Goal: Task Accomplishment & Management: Manage account settings

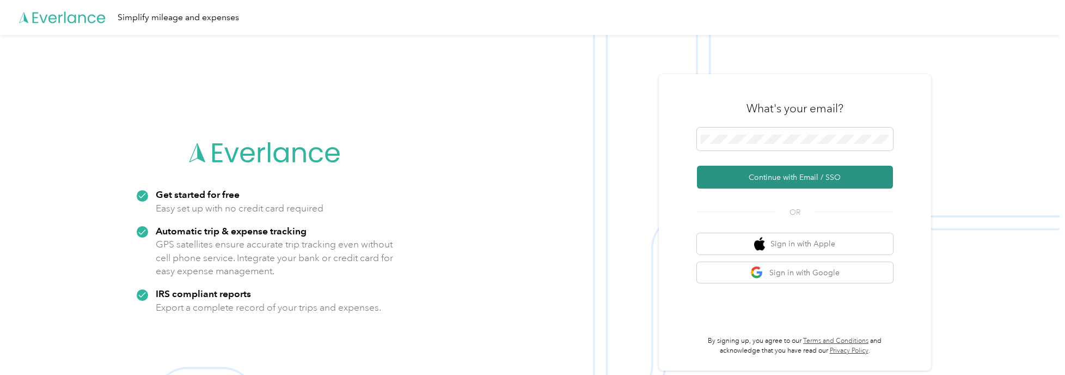
click at [773, 175] on button "Continue with Email / SSO" at bounding box center [795, 177] width 196 height 23
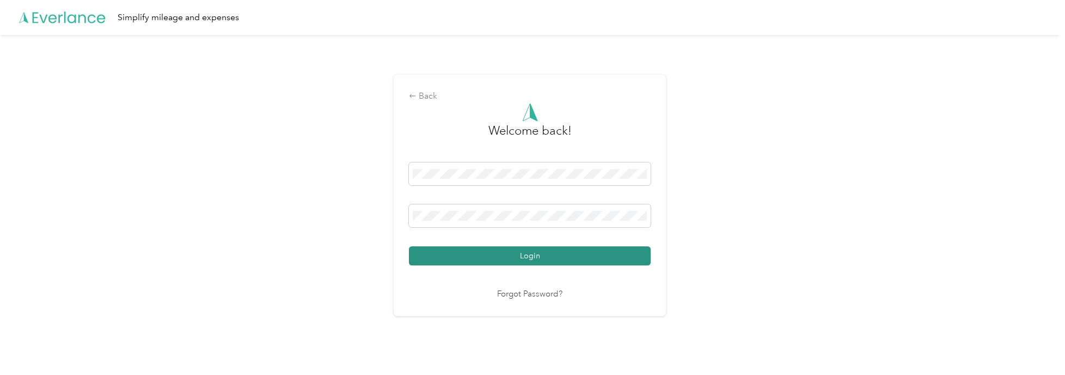
click at [520, 260] on button "Login" at bounding box center [530, 255] width 242 height 19
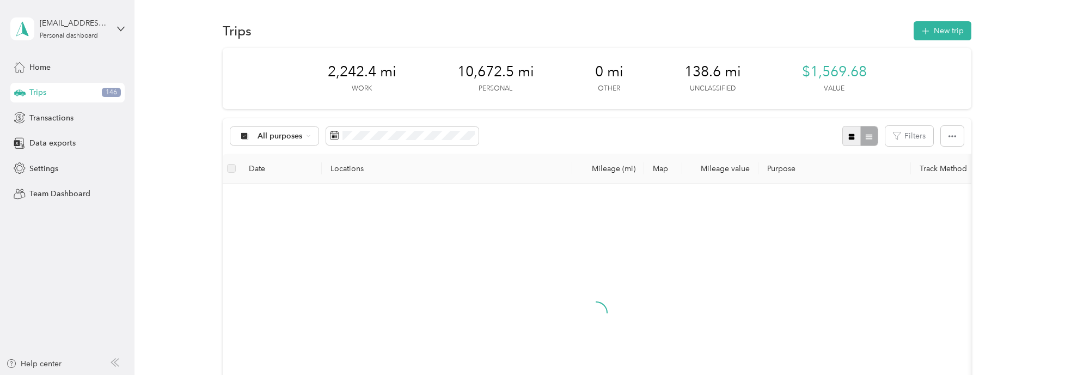
click at [851, 128] on button "button" at bounding box center [852, 136] width 19 height 20
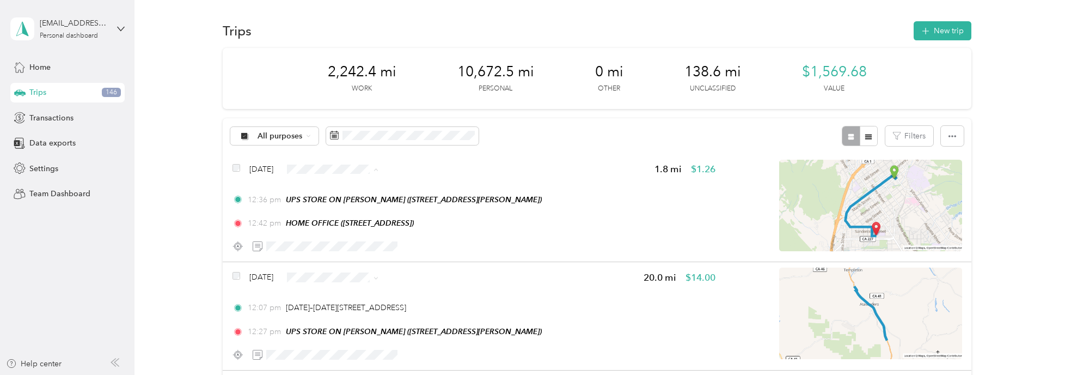
click at [345, 187] on span "Work" at bounding box center [359, 188] width 65 height 11
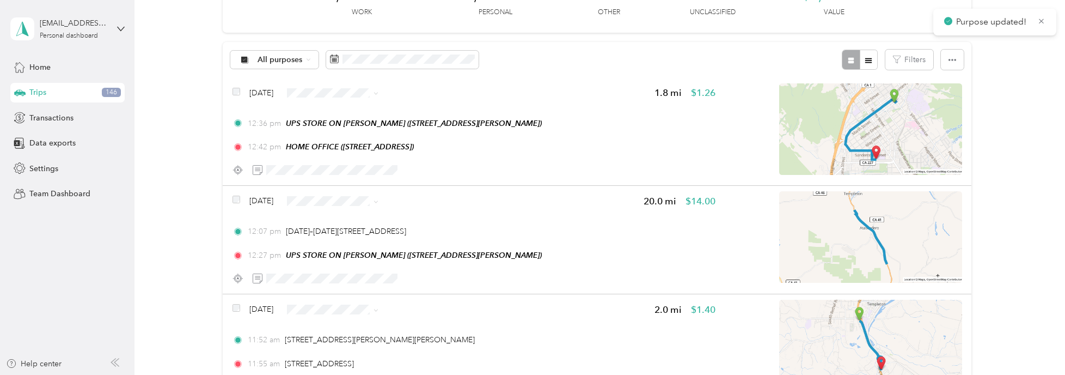
scroll to position [109, 0]
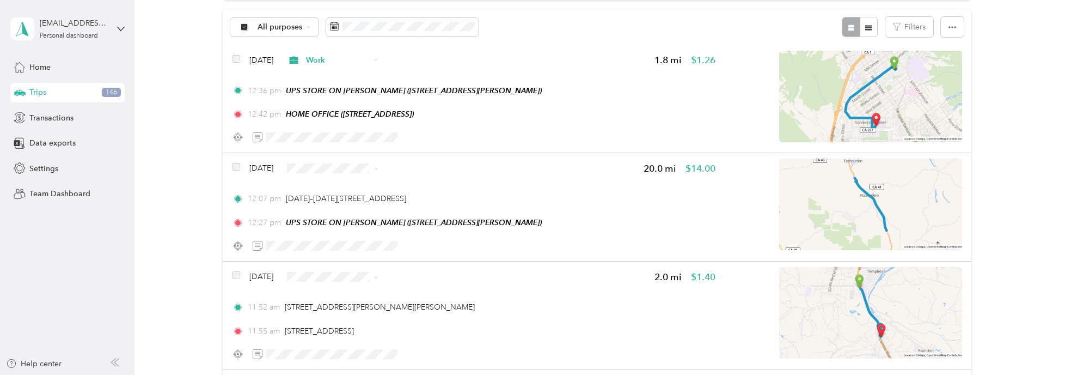
click at [330, 187] on span "Work" at bounding box center [359, 187] width 65 height 11
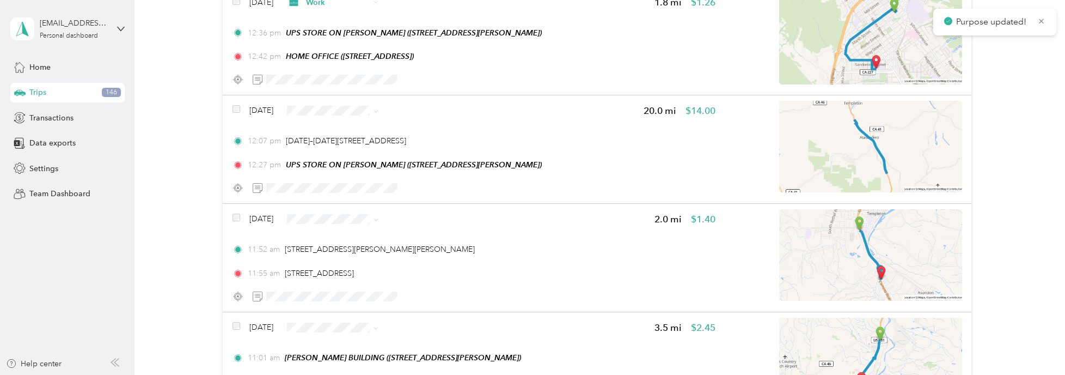
scroll to position [218, 0]
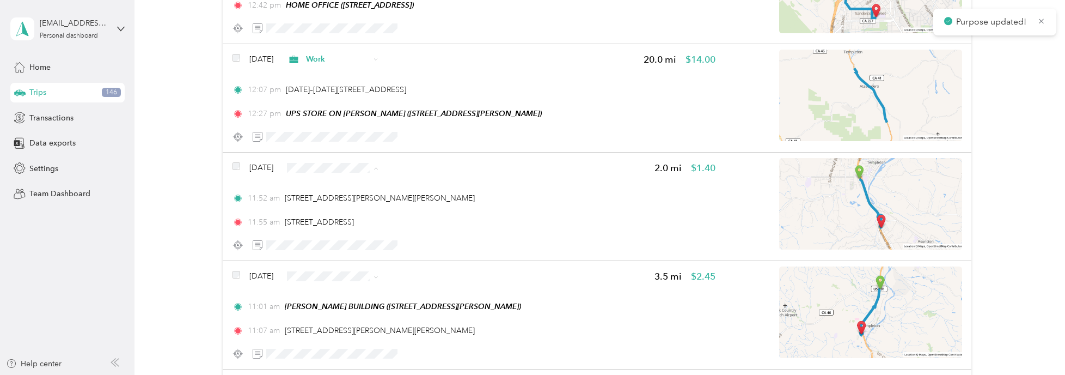
click at [340, 187] on span "Work" at bounding box center [359, 186] width 65 height 11
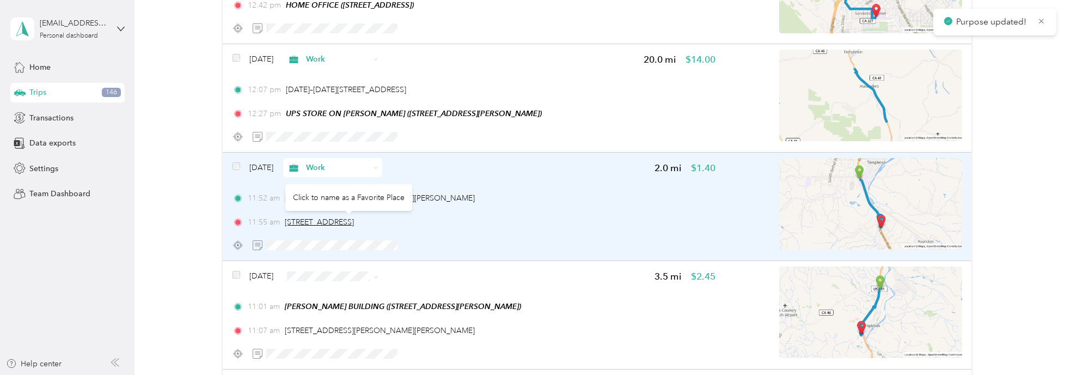
click at [340, 223] on span "[STREET_ADDRESS]" at bounding box center [319, 221] width 69 height 9
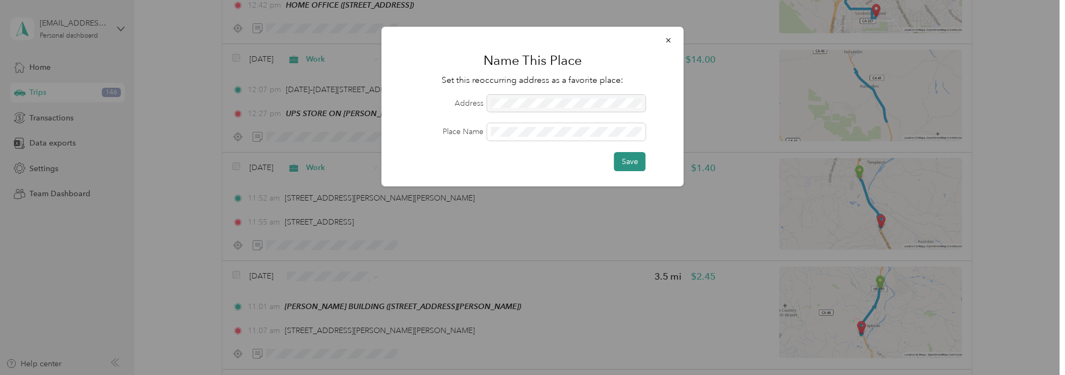
click at [634, 162] on button "Save" at bounding box center [630, 161] width 32 height 19
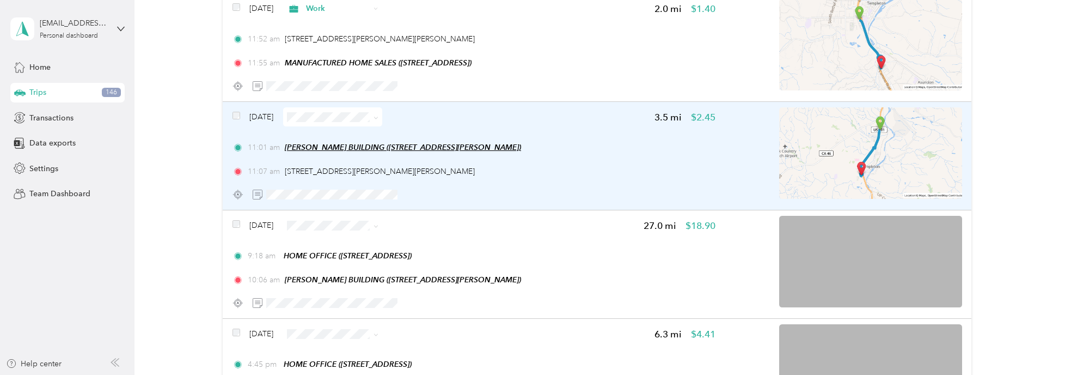
scroll to position [381, 0]
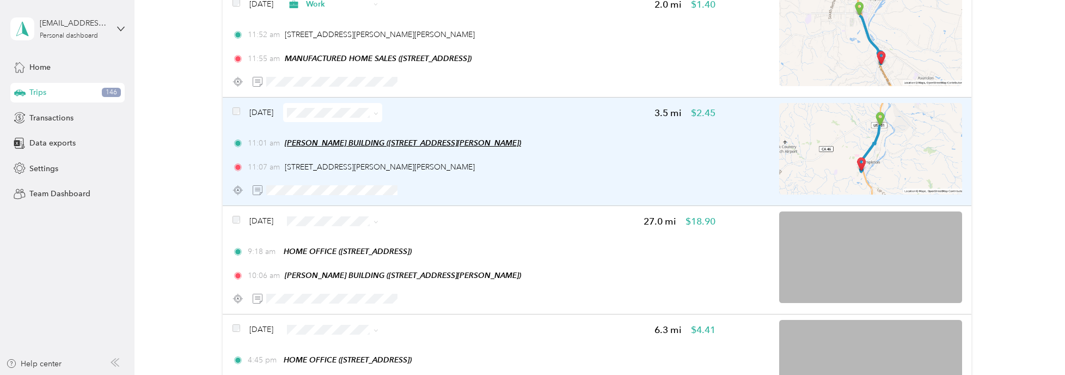
click at [345, 140] on span "[PERSON_NAME] BUILDING ([STREET_ADDRESS][PERSON_NAME])" at bounding box center [403, 142] width 236 height 9
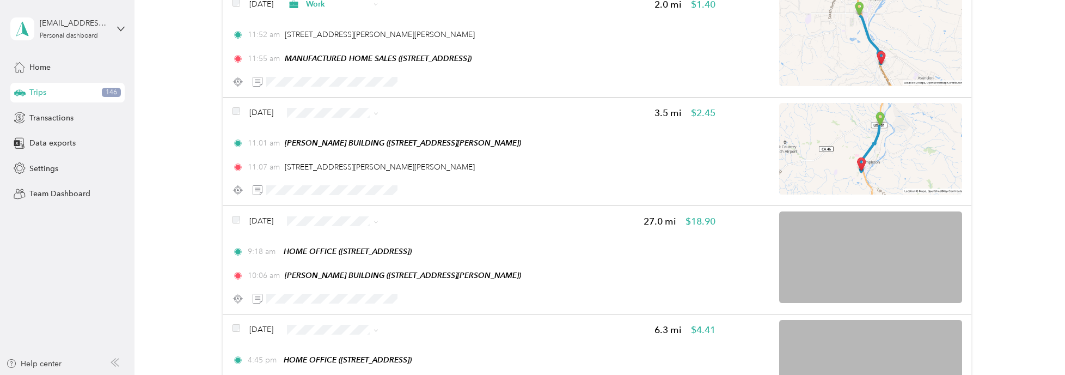
click at [325, 115] on button "Edit Place" at bounding box center [318, 115] width 62 height 19
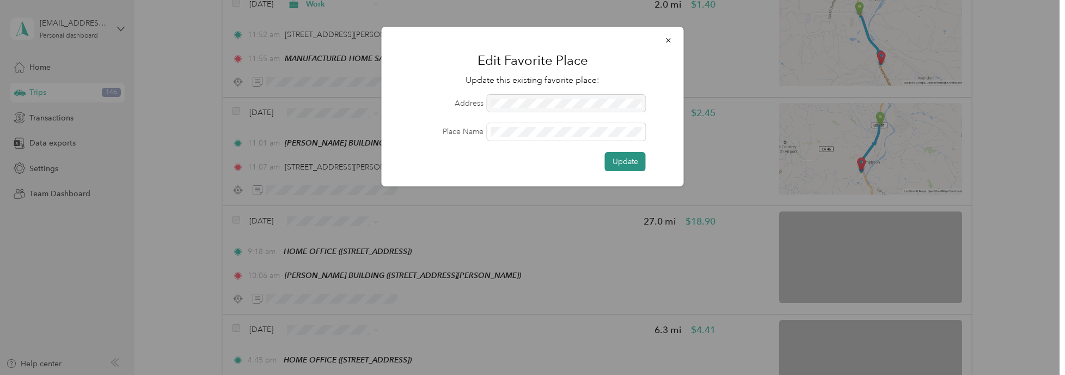
click at [631, 161] on button "Update" at bounding box center [625, 161] width 41 height 19
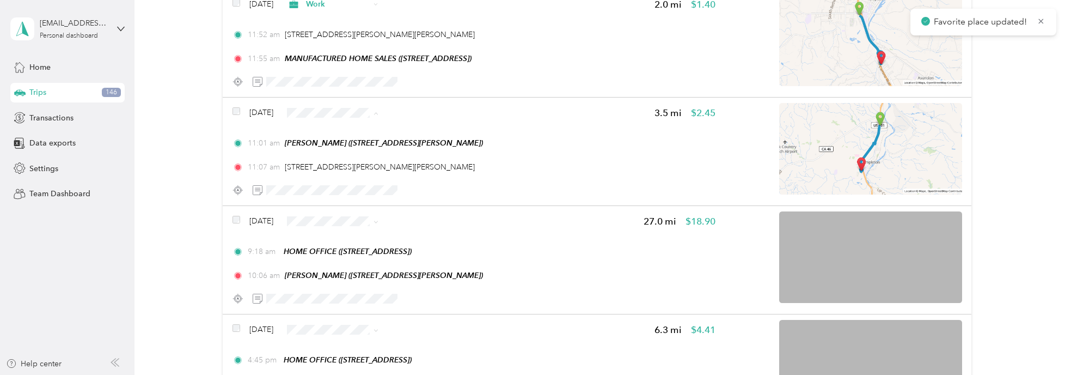
click at [329, 131] on span "Work" at bounding box center [359, 131] width 65 height 11
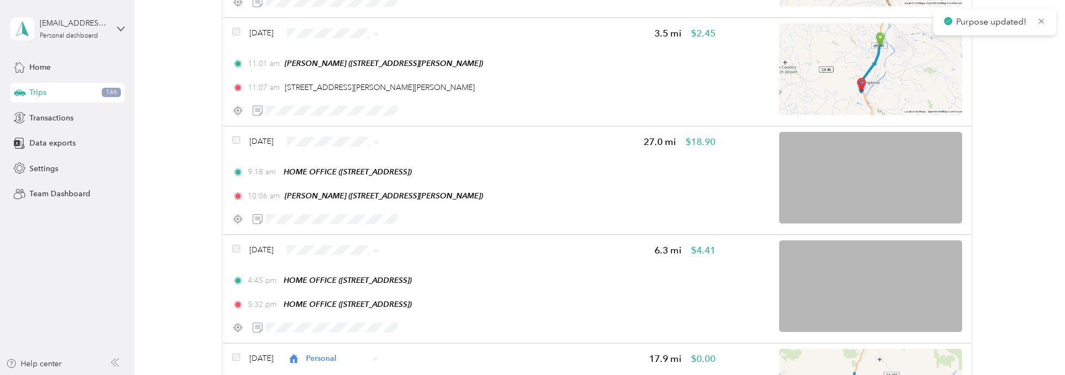
scroll to position [490, 0]
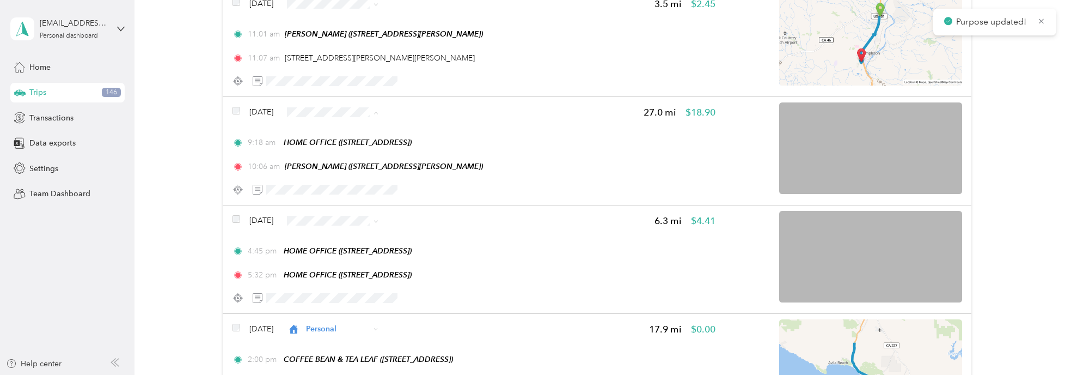
click at [335, 130] on span "Work" at bounding box center [359, 130] width 65 height 11
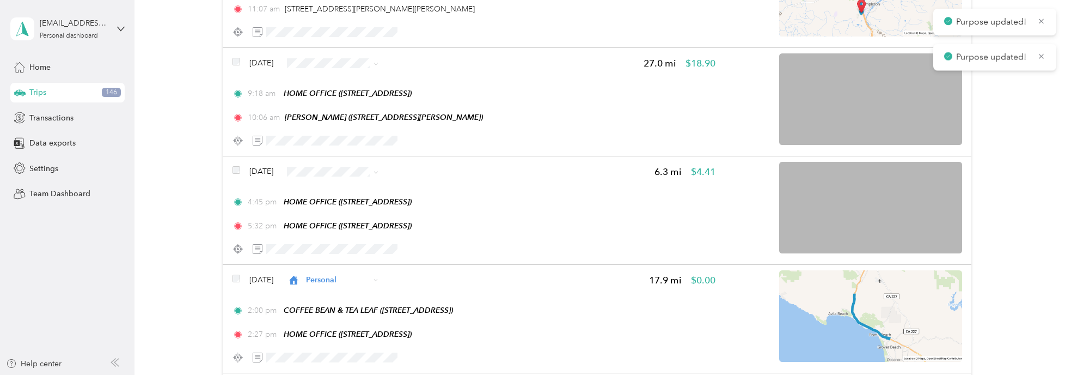
scroll to position [545, 0]
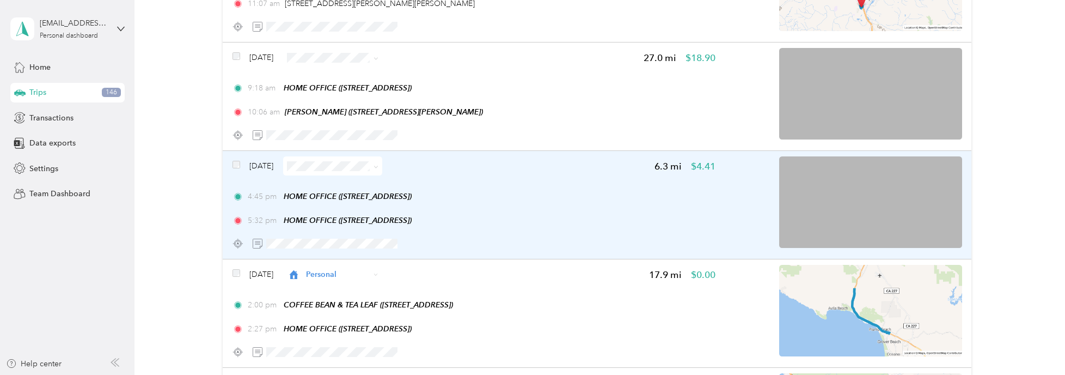
click at [344, 158] on span at bounding box center [332, 165] width 99 height 19
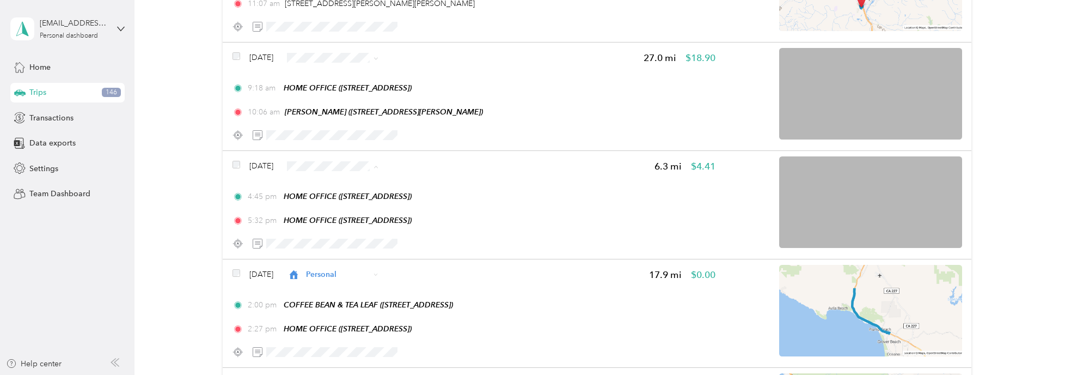
click at [347, 197] on li "Personal" at bounding box center [349, 203] width 99 height 19
